Goal: Task Accomplishment & Management: Manage account settings

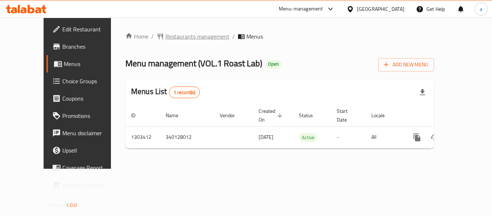
click at [180, 36] on span "Restaurants management" at bounding box center [197, 36] width 64 height 9
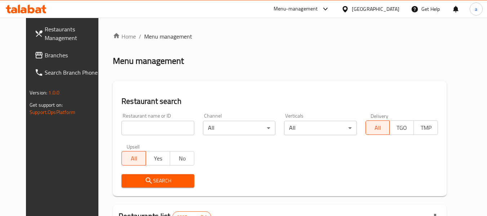
click at [168, 127] on input "search" at bounding box center [157, 128] width 72 height 14
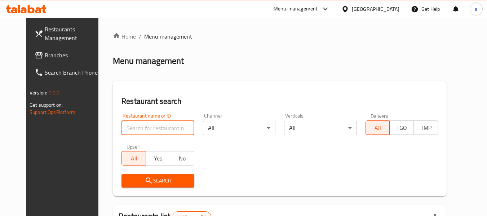
paste input "702823"
type input "702823"
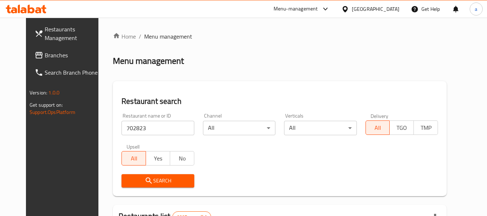
click at [166, 179] on span "Search" at bounding box center [157, 180] width 61 height 9
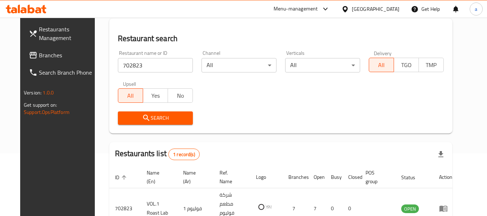
scroll to position [97, 0]
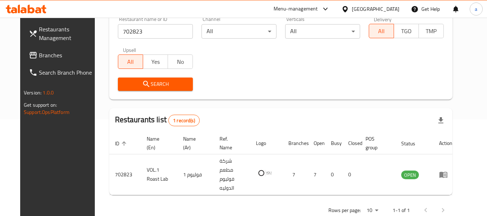
click at [389, 10] on div "Kuwait" at bounding box center [376, 9] width 48 height 8
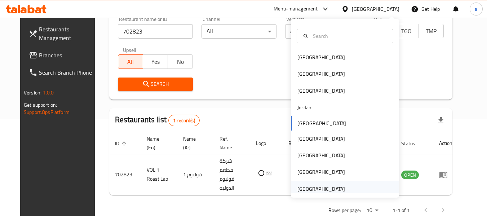
click at [314, 186] on div "United Arab Emirates" at bounding box center [321, 189] width 48 height 8
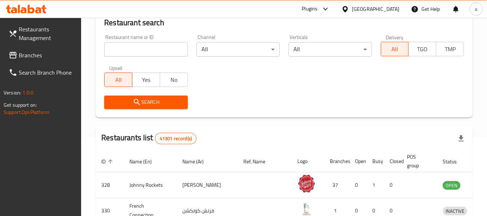
scroll to position [97, 0]
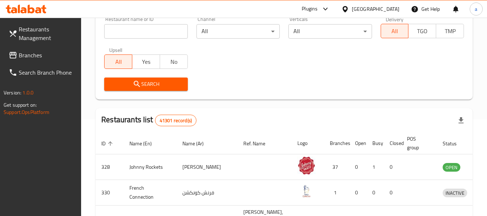
click at [35, 52] on span "Branches" at bounding box center [47, 55] width 57 height 9
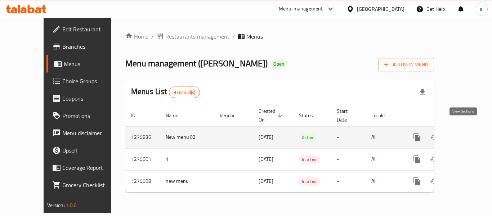
click at [465, 133] on icon "enhanced table" at bounding box center [469, 137] width 9 height 9
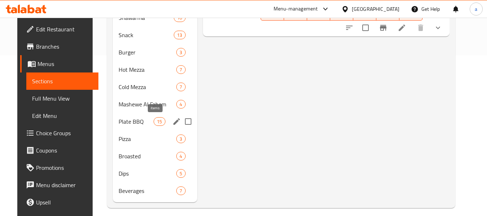
scroll to position [167, 0]
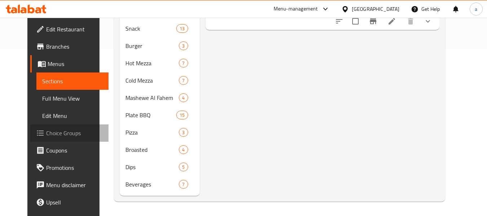
click at [49, 133] on span "Choice Groups" at bounding box center [74, 133] width 57 height 9
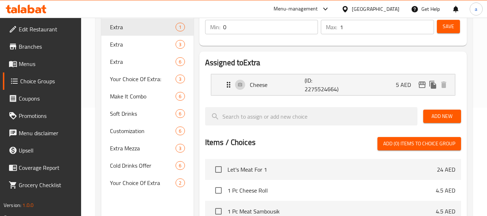
scroll to position [144, 0]
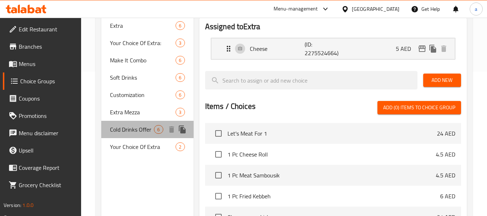
click at [141, 128] on span "Cold Drinks Offer" at bounding box center [132, 129] width 44 height 9
type input "Cold Drinks Offer"
type input "عروض مشروبات باردة"
type input "1"
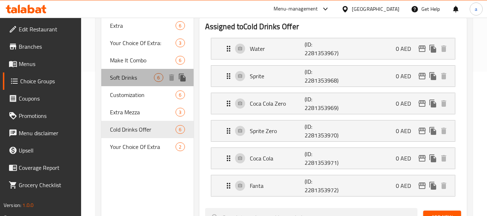
click at [129, 77] on span "Soft Drinks" at bounding box center [132, 77] width 44 height 9
type input "Soft Drinks"
type input "مشروب غازي"
type input "0"
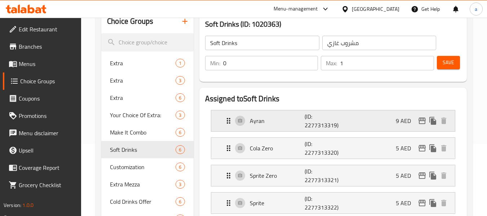
scroll to position [108, 0]
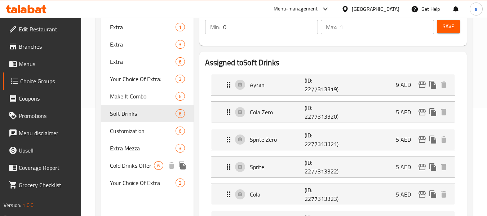
click at [126, 165] on span "Cold Drinks Offer" at bounding box center [132, 165] width 44 height 9
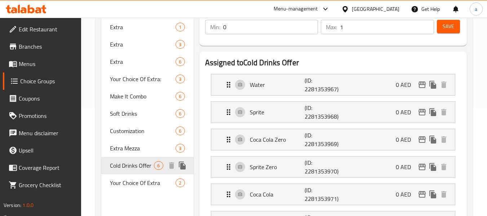
type input "Cold Drinks Offer"
type input "عروض مشروبات باردة"
type input "1"
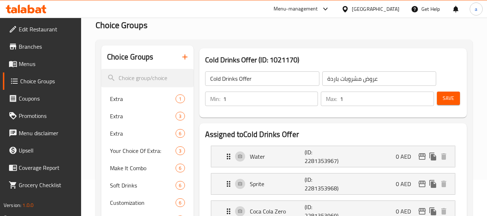
scroll to position [36, 0]
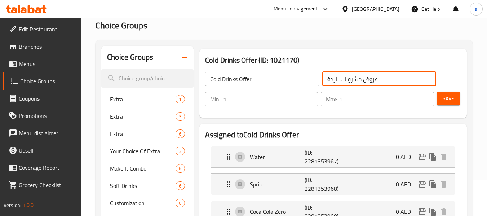
drag, startPoint x: 363, startPoint y: 82, endPoint x: 387, endPoint y: 81, distance: 23.1
click at [387, 81] on input "عروض مشروبات باردة" at bounding box center [379, 79] width 114 height 14
type input "مشروبات باردة"
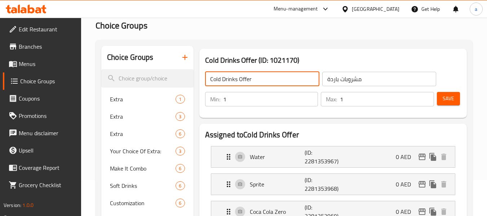
drag, startPoint x: 238, startPoint y: 78, endPoint x: 253, endPoint y: 78, distance: 14.4
click at [253, 78] on input "Cold Drinks Offer" at bounding box center [262, 79] width 114 height 14
drag, startPoint x: 221, startPoint y: 79, endPoint x: 202, endPoint y: 79, distance: 19.5
click at [202, 79] on div "Cold Drink ​ مشروبات باردة ​" at bounding box center [321, 78] width 240 height 23
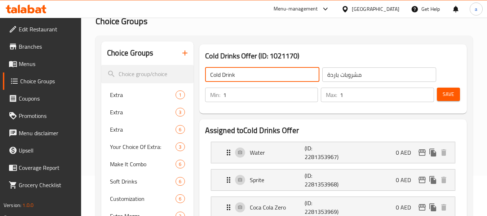
scroll to position [0, 0]
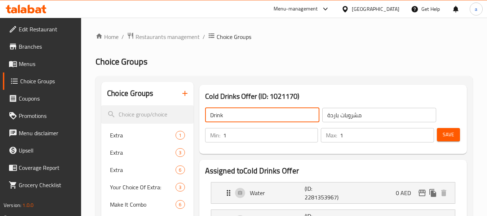
type input "Drink"
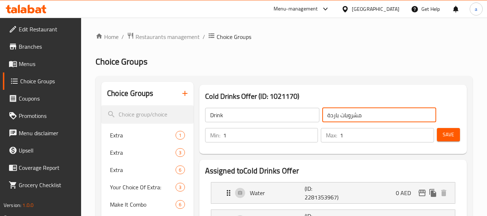
drag, startPoint x: 340, startPoint y: 117, endPoint x: 316, endPoint y: 115, distance: 23.5
click at [316, 115] on div "Drink ​ مشروبات باردة ​" at bounding box center [321, 114] width 240 height 23
drag, startPoint x: 349, startPoint y: 114, endPoint x: 324, endPoint y: 115, distance: 25.6
click at [324, 115] on input "مشروب" at bounding box center [379, 115] width 114 height 14
type input "مشروب"
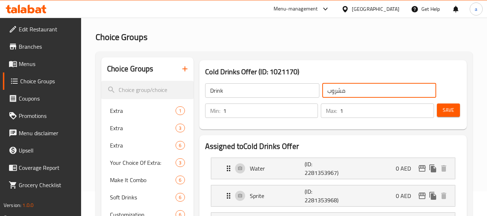
scroll to position [36, 0]
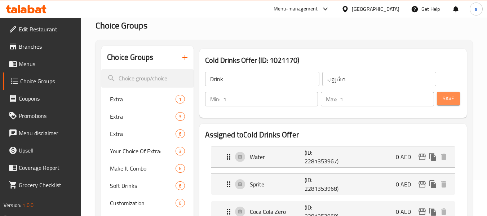
click at [449, 98] on span "Save" at bounding box center [448, 98] width 12 height 9
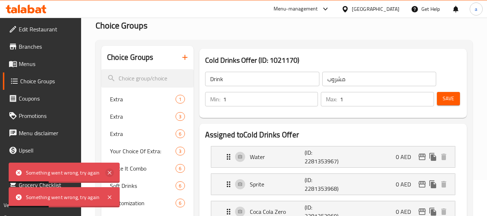
click at [108, 171] on icon at bounding box center [110, 173] width 4 height 4
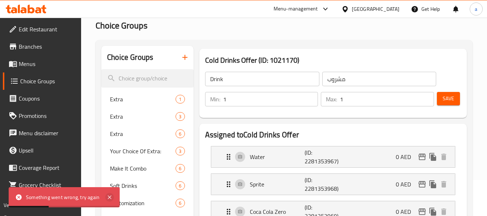
click at [108, 196] on icon at bounding box center [110, 197] width 4 height 4
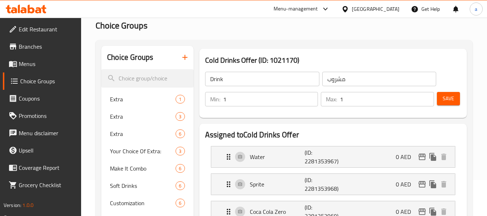
click at [37, 116] on span "Promotions" at bounding box center [47, 115] width 57 height 9
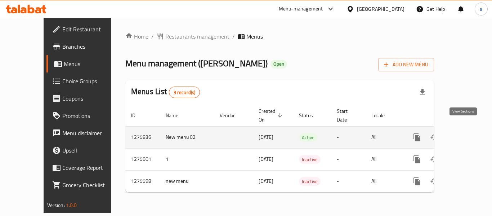
click at [465, 133] on icon "enhanced table" at bounding box center [469, 137] width 9 height 9
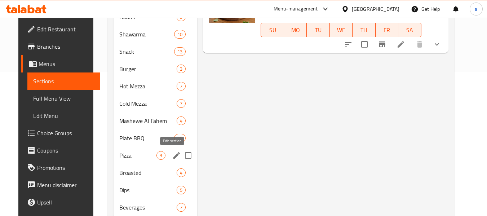
scroll to position [167, 0]
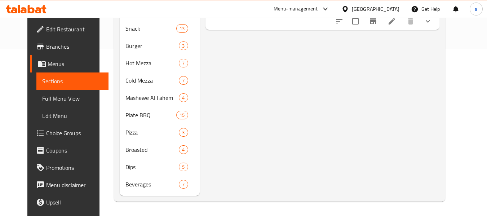
click at [46, 134] on span "Choice Groups" at bounding box center [74, 133] width 57 height 9
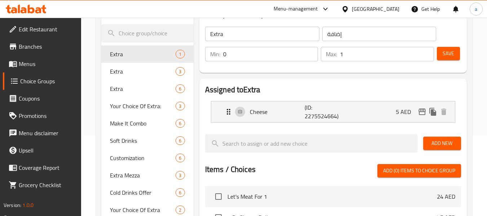
scroll to position [144, 0]
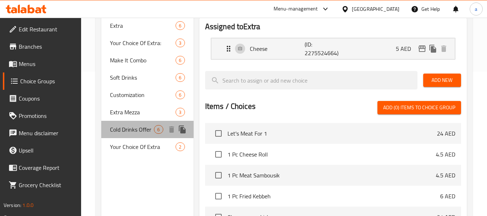
click at [116, 129] on span "Cold Drinks Offer" at bounding box center [132, 129] width 44 height 9
type input "Cold Drinks Offer"
type input "عروض مشروبات باردة"
type input "1"
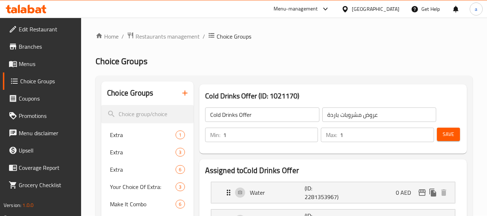
scroll to position [0, 0]
click at [31, 66] on span "Menus" at bounding box center [47, 63] width 57 height 9
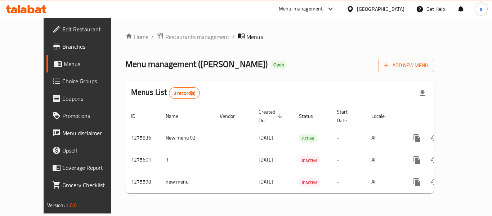
click at [379, 10] on div "United Arab Emirates" at bounding box center [381, 9] width 48 height 8
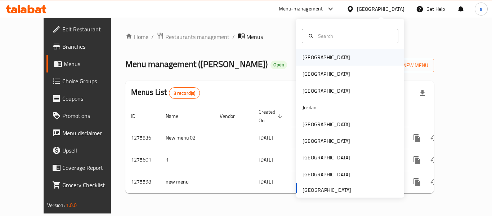
click at [341, 59] on div "[GEOGRAPHIC_DATA]" at bounding box center [350, 57] width 108 height 17
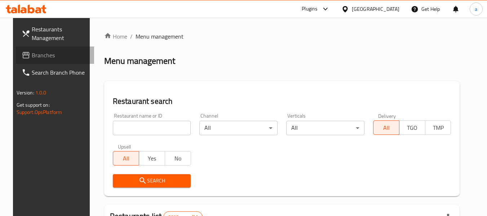
click at [32, 55] on span "Branches" at bounding box center [60, 55] width 57 height 9
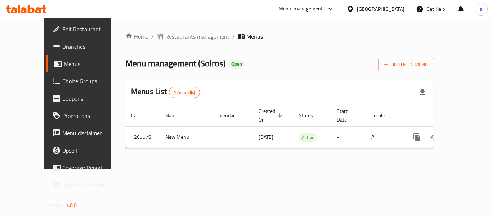
click at [171, 36] on span "Restaurants management" at bounding box center [197, 36] width 64 height 9
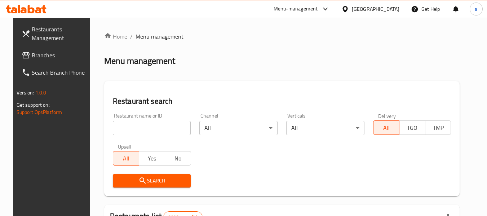
click at [150, 127] on input "search" at bounding box center [152, 128] width 78 height 14
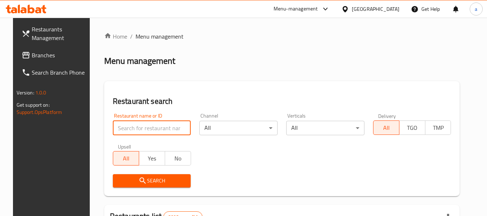
paste input "686863"
type input "686863"
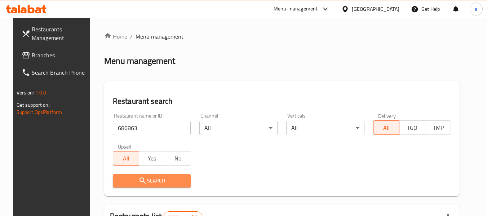
click at [162, 181] on span "Search" at bounding box center [152, 180] width 67 height 9
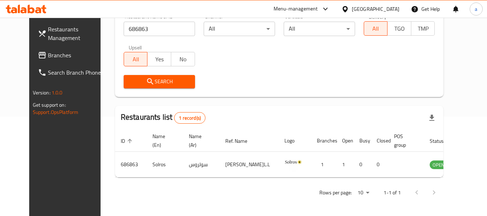
scroll to position [99, 0]
